Goal: Find specific page/section

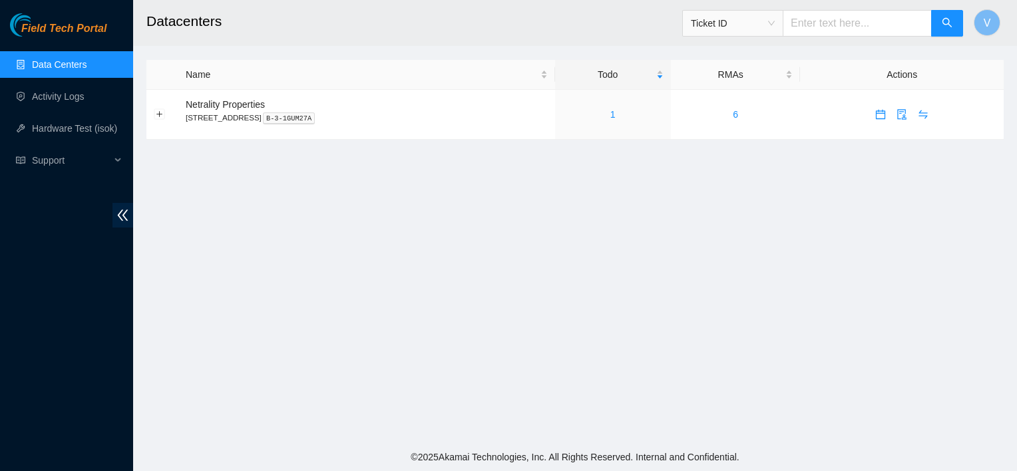
click at [69, 69] on link "Data Centers" at bounding box center [59, 64] width 55 height 11
click at [631, 111] on div "1" at bounding box center [613, 114] width 101 height 15
